Goal: Task Accomplishment & Management: Manage account settings

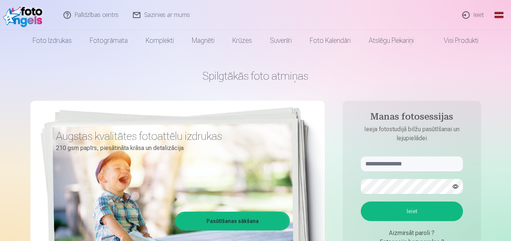
click at [470, 14] on link "Ieiet" at bounding box center [473, 15] width 36 height 30
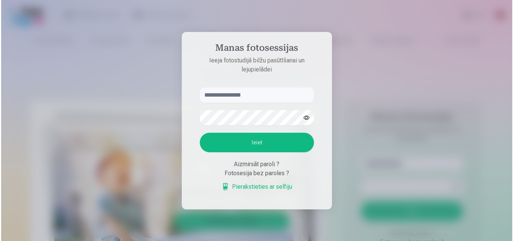
scroll to position [1, 0]
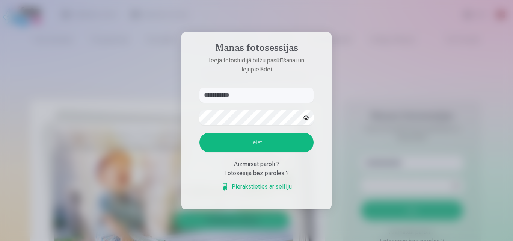
type input "**********"
click at [253, 146] on button "Ieiet" at bounding box center [256, 143] width 114 height 20
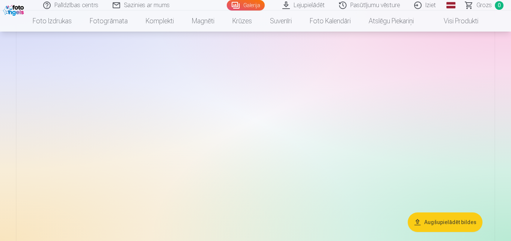
scroll to position [1240, 0]
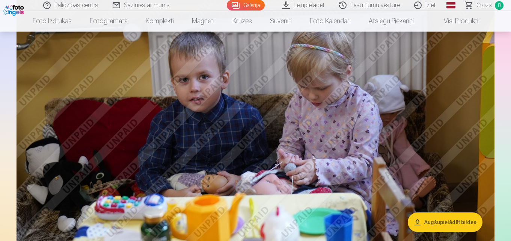
click at [337, 115] on img at bounding box center [256, 99] width 478 height 318
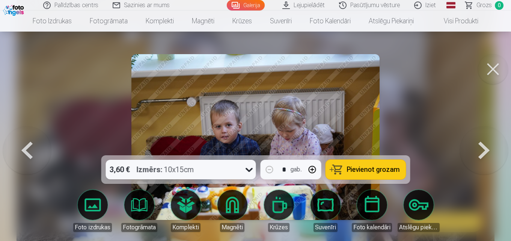
drag, startPoint x: 511, startPoint y: 56, endPoint x: 210, endPoint y: 119, distance: 307.8
click at [505, 88] on div at bounding box center [255, 120] width 511 height 241
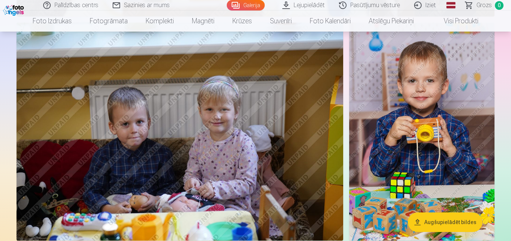
scroll to position [1482, 0]
